Goal: Information Seeking & Learning: Learn about a topic

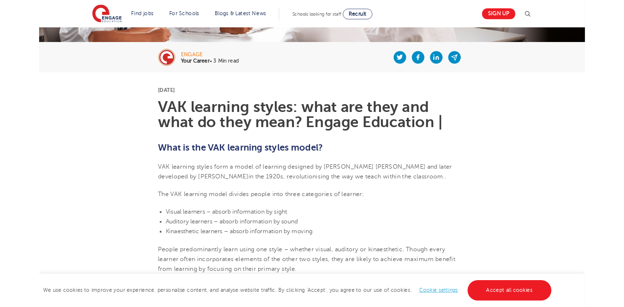
scroll to position [181, 0]
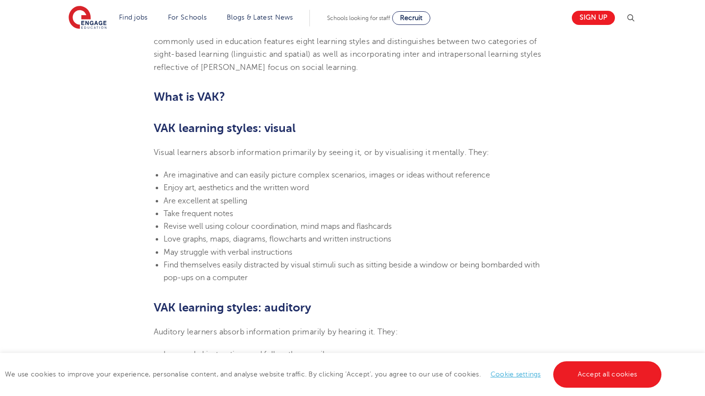
scroll to position [590, 0]
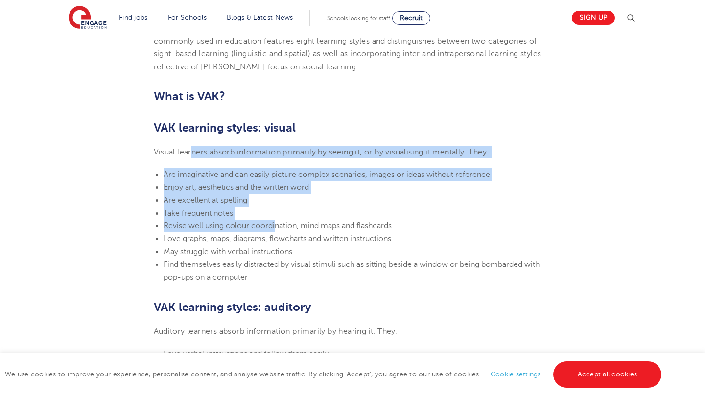
drag, startPoint x: 194, startPoint y: 151, endPoint x: 275, endPoint y: 222, distance: 108.2
click at [275, 222] on section "24th March 2023 VAK learning styles: what are they and what do they mean? Engag…" at bounding box center [353, 365] width 594 height 1370
click at [275, 222] on span "Revise well using colour coordination, mind maps and flashcards" at bounding box center [277, 226] width 228 height 9
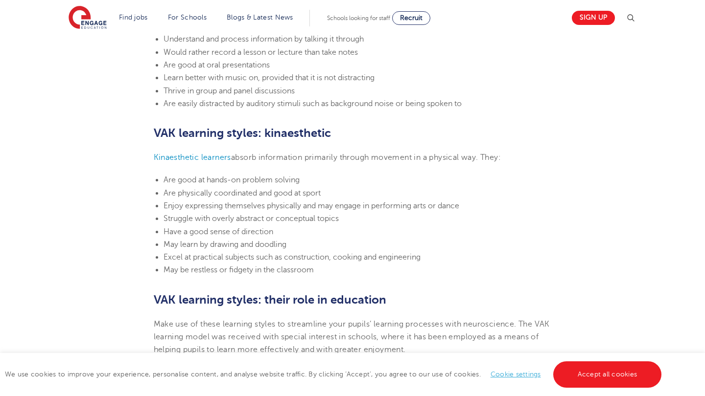
scroll to position [931, 0]
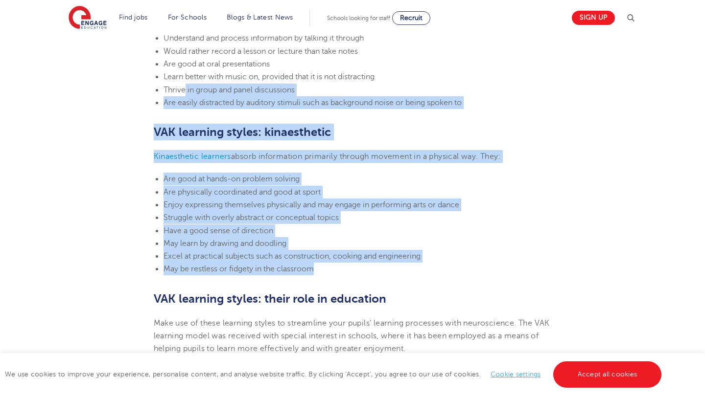
drag, startPoint x: 326, startPoint y: 264, endPoint x: 183, endPoint y: 85, distance: 228.7
click at [183, 85] on section "24th March 2023 VAK learning styles: what are they and what do they mean? Engag…" at bounding box center [353, 24] width 594 height 1370
click at [208, 201] on span "Enjoy expressing themselves physically and may engage in performing arts or dan…" at bounding box center [311, 205] width 296 height 9
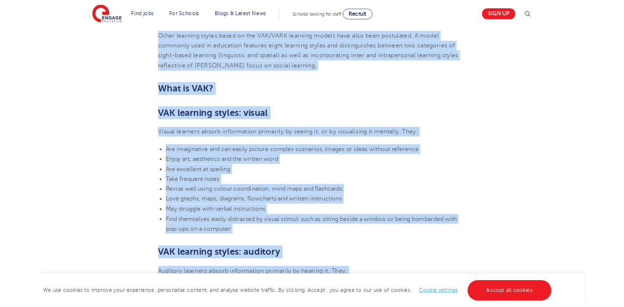
scroll to position [500, 0]
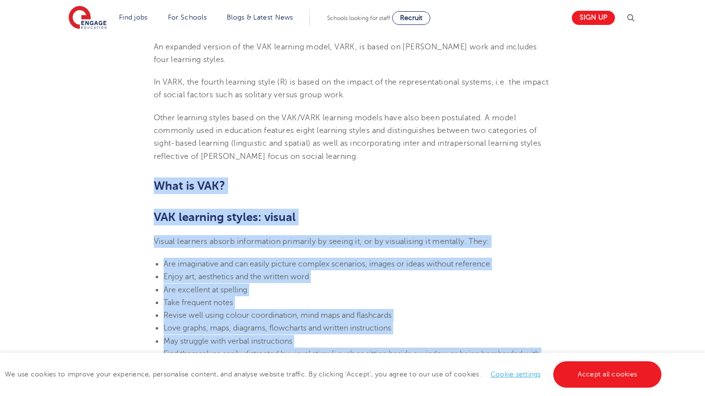
drag, startPoint x: 422, startPoint y: 180, endPoint x: 156, endPoint y: 178, distance: 266.2
copy section "What is VAK? VAK learning styles: visual Visual learners absorb information pri…"
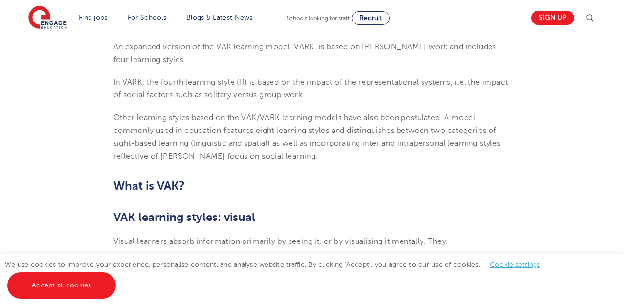
click at [175, 145] on span "Other learning styles based on the VAK/VARK learning models have also been post…" at bounding box center [308, 137] width 388 height 47
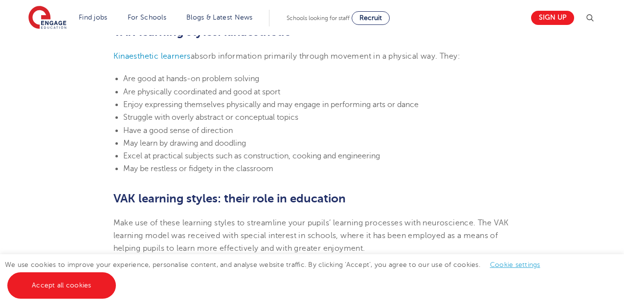
scroll to position [1033, 0]
